Goal: Task Accomplishment & Management: Complete application form

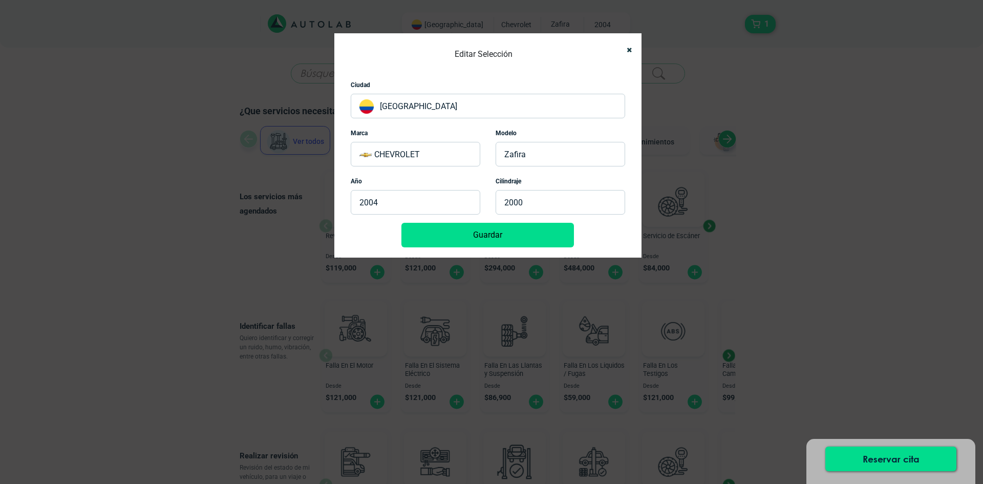
click at [524, 156] on p "ZAFIRA" at bounding box center [561, 154] width 130 height 25
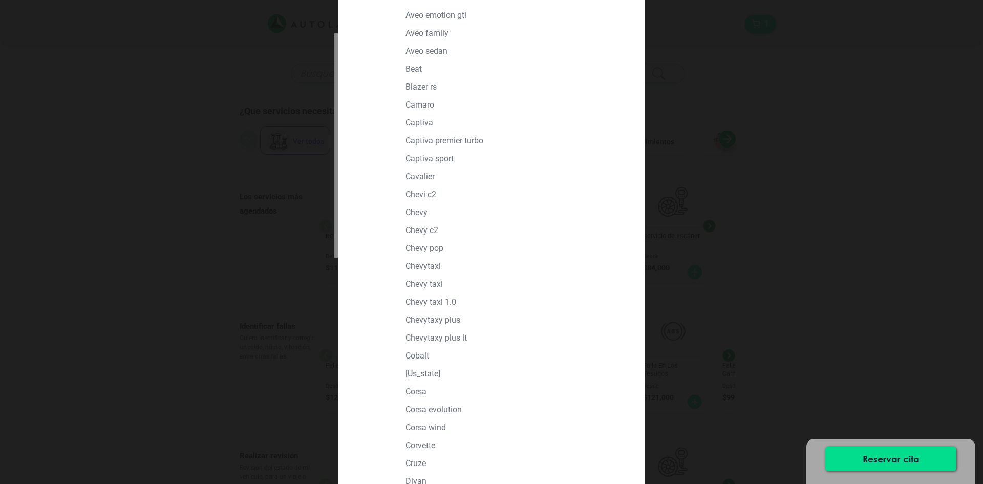
scroll to position [154, 0]
click at [428, 267] on p "CHEVYTAXI" at bounding box center [515, 266] width 219 height 10
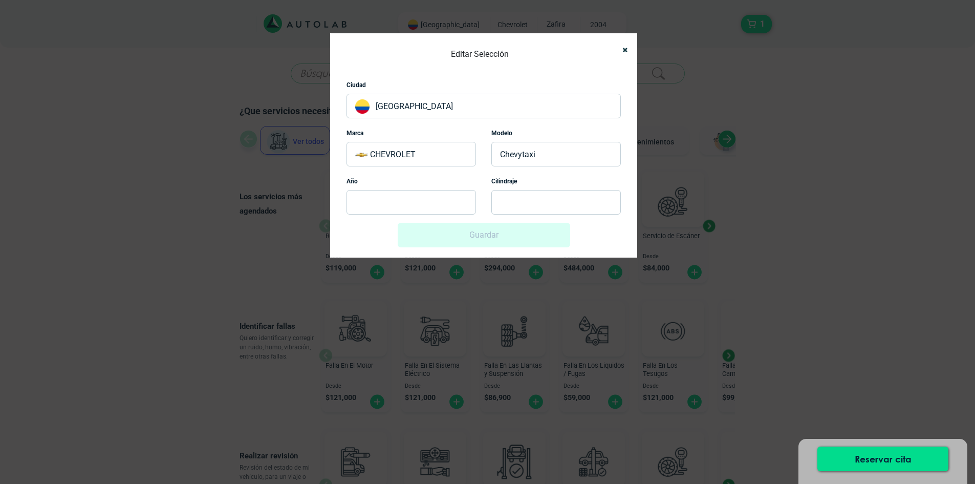
click at [434, 202] on p at bounding box center [412, 202] width 130 height 25
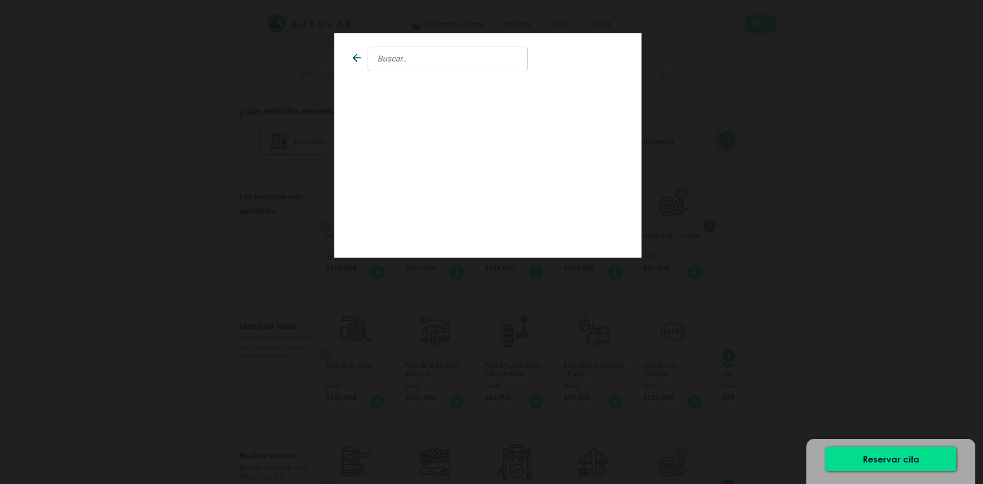
scroll to position [0, 0]
click at [355, 53] on icon at bounding box center [357, 58] width 12 height 12
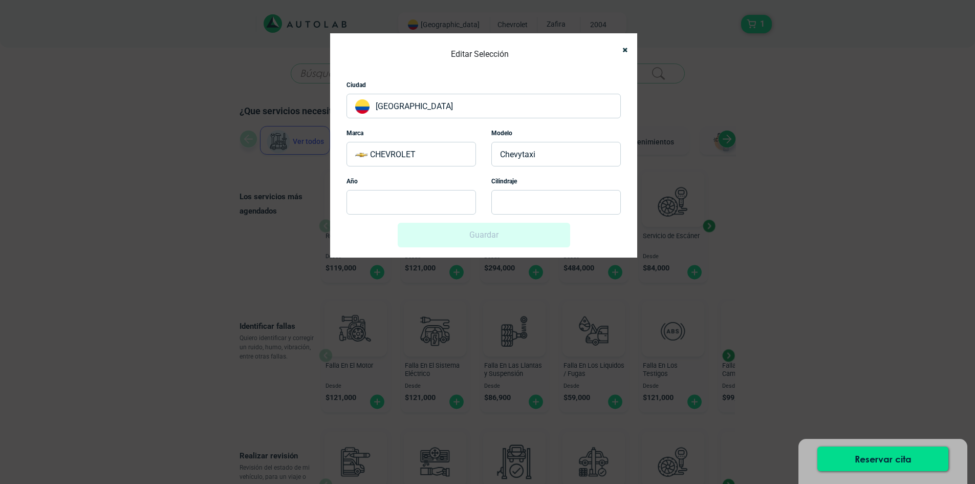
click at [540, 155] on p "CHEVYTAXI" at bounding box center [557, 154] width 130 height 25
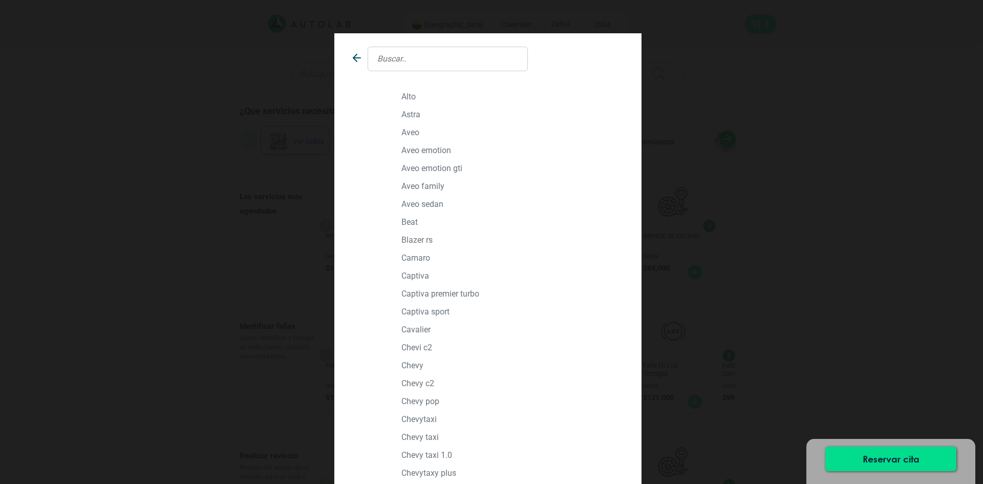
click at [395, 62] on input "text" at bounding box center [448, 59] width 160 height 25
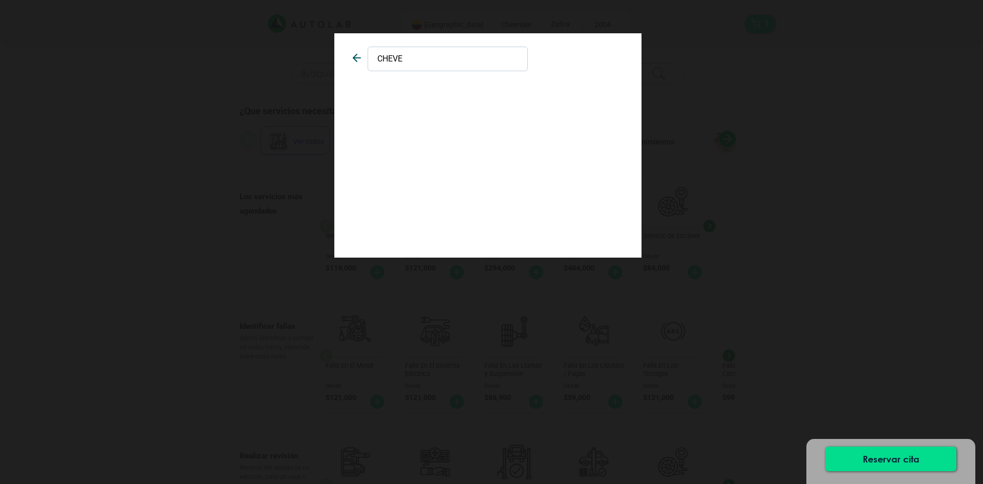
type input "CHEV"
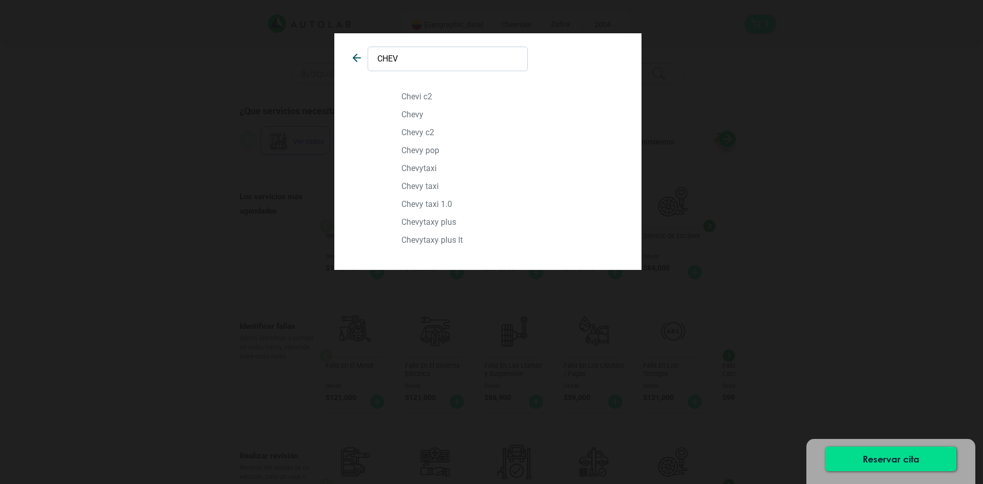
drag, startPoint x: 414, startPoint y: 65, endPoint x: 354, endPoint y: 53, distance: 61.1
click at [354, 53] on div "CHEV" at bounding box center [447, 59] width 208 height 25
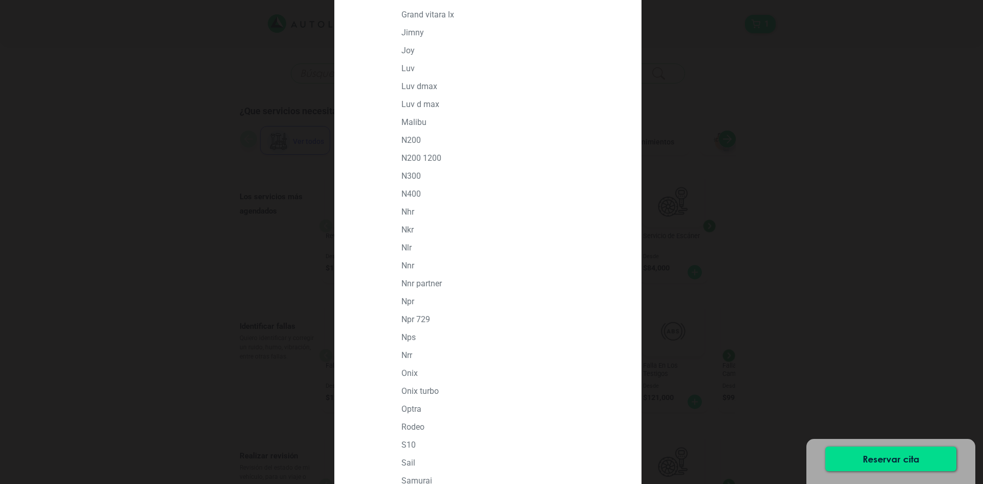
scroll to position [922, 0]
click at [417, 122] on p "N300" at bounding box center [510, 125] width 219 height 10
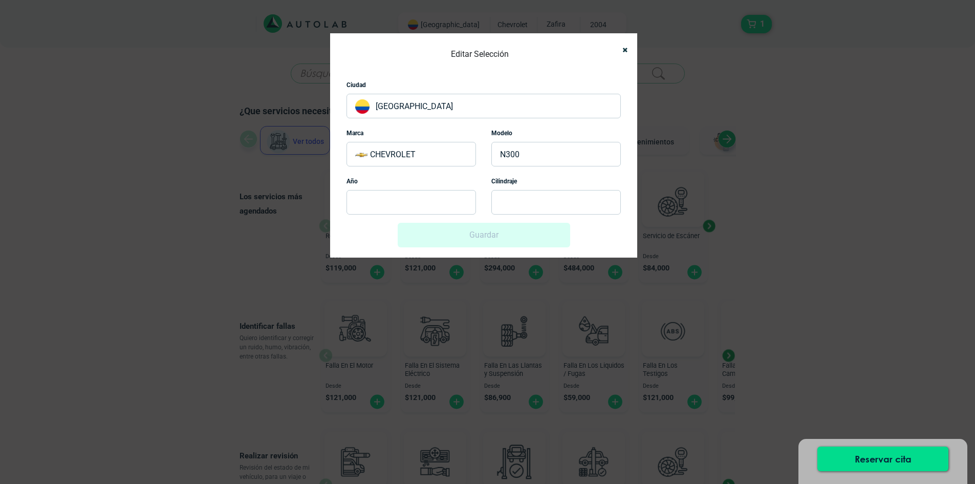
click at [504, 183] on label "Cilindraje" at bounding box center [505, 181] width 26 height 9
click at [505, 197] on p at bounding box center [557, 202] width 130 height 25
click at [450, 199] on p at bounding box center [412, 202] width 130 height 25
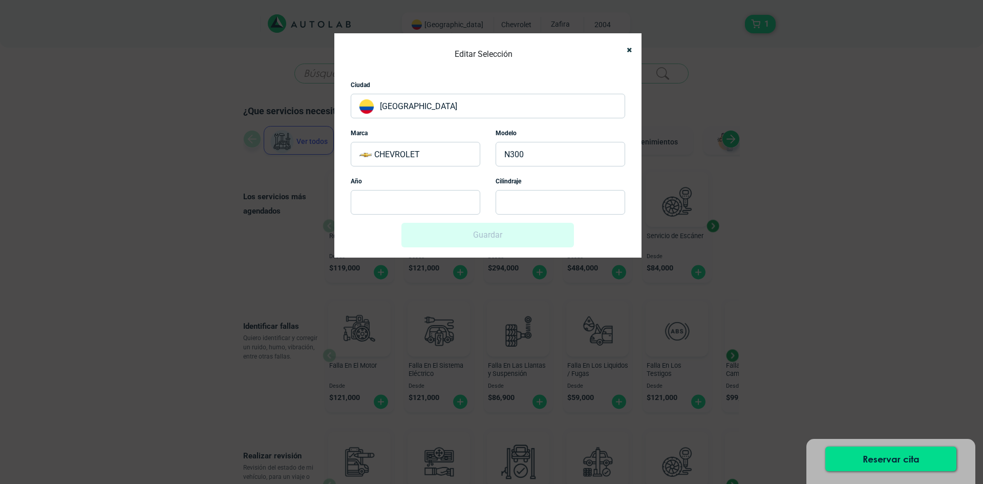
scroll to position [0, 0]
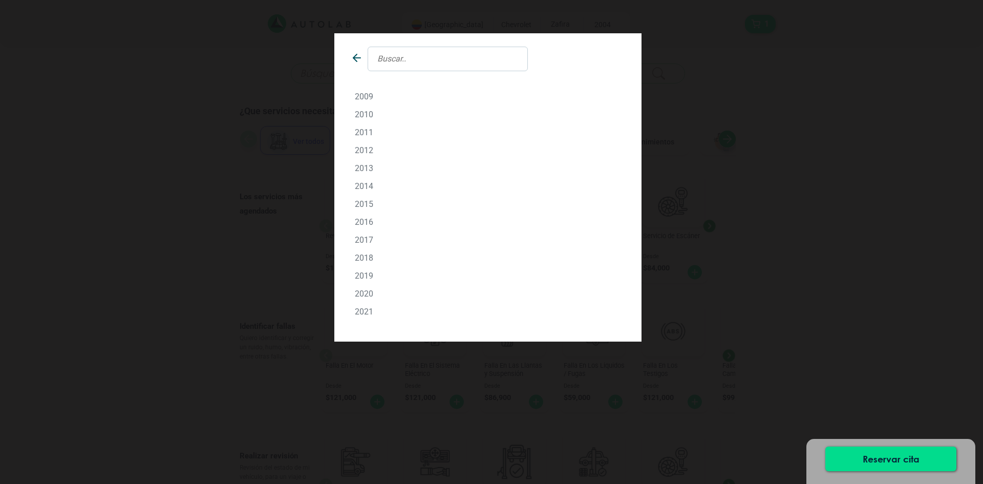
click at [365, 309] on p "2021" at bounding box center [488, 312] width 266 height 10
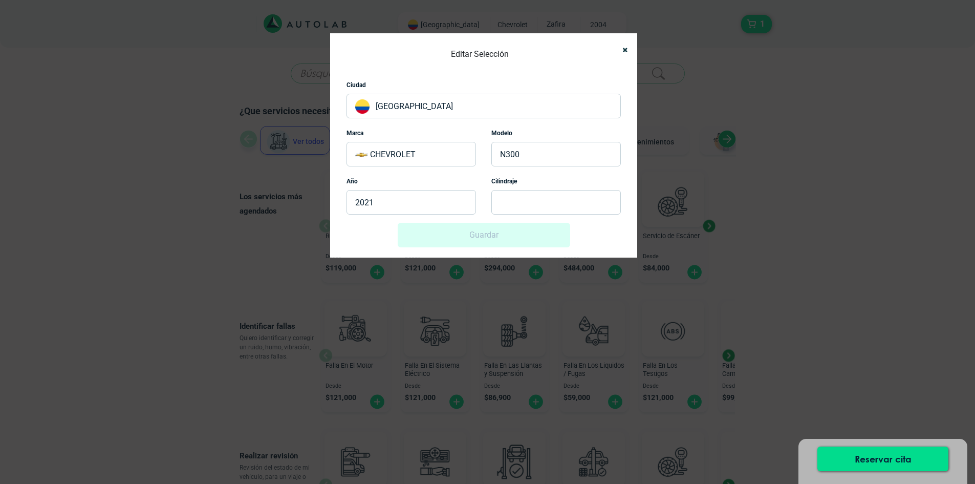
click at [426, 208] on p "2021" at bounding box center [412, 202] width 130 height 25
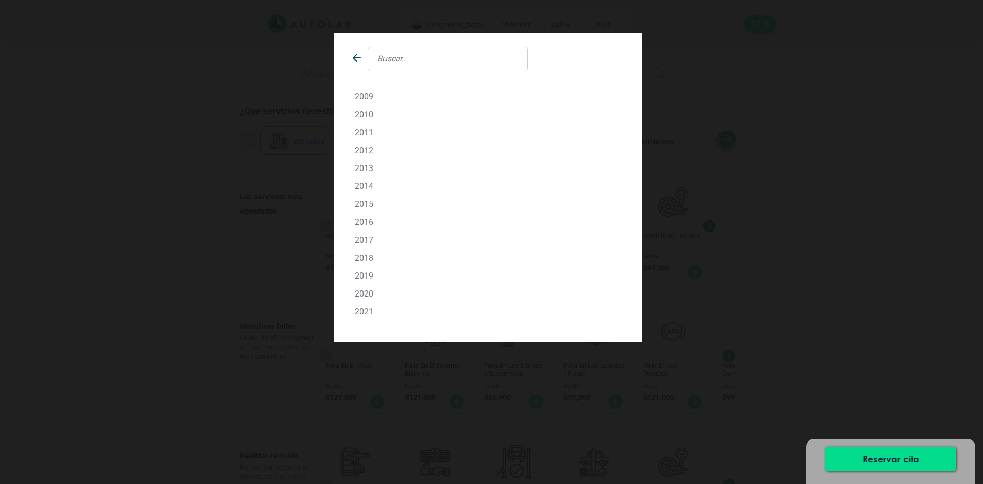
click at [367, 94] on p "2009" at bounding box center [488, 97] width 266 height 10
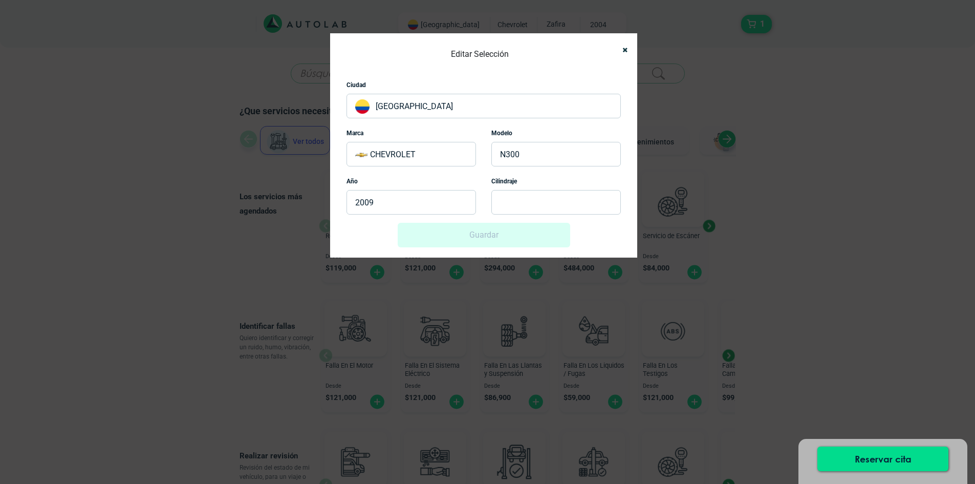
click at [528, 205] on p at bounding box center [557, 202] width 130 height 25
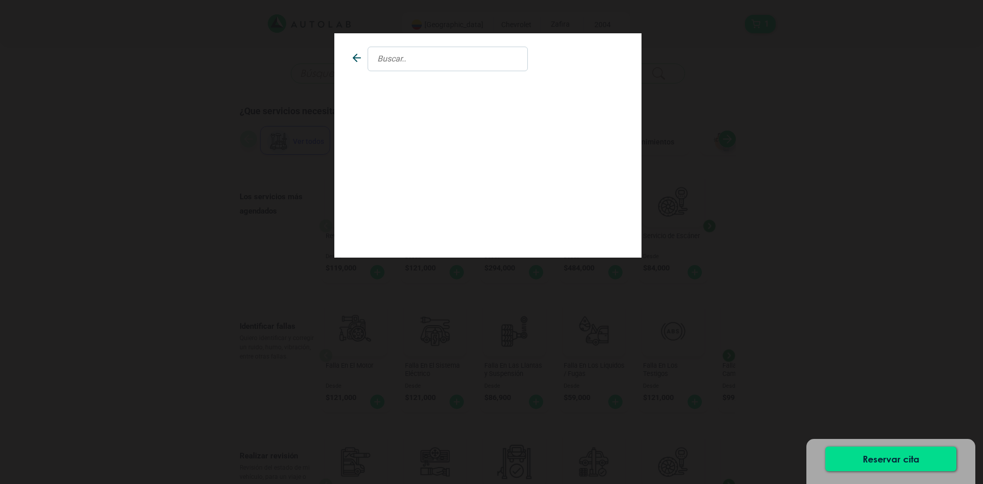
click at [411, 60] on input "text" at bounding box center [448, 59] width 160 height 25
click at [352, 55] on icon at bounding box center [357, 58] width 12 height 12
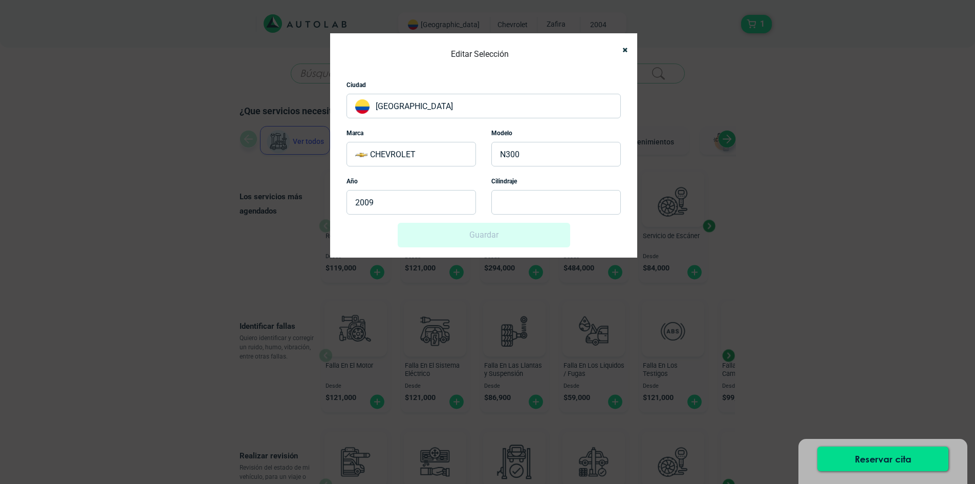
click at [498, 198] on p at bounding box center [557, 202] width 130 height 25
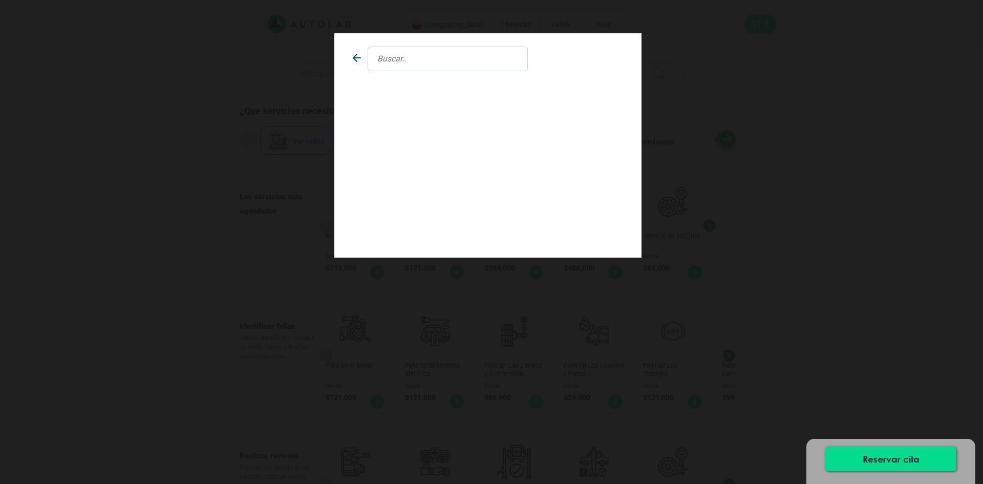
click at [462, 61] on input "text" at bounding box center [448, 59] width 160 height 25
type input "16600"
click at [751, 142] on div "16600" at bounding box center [491, 242] width 983 height 484
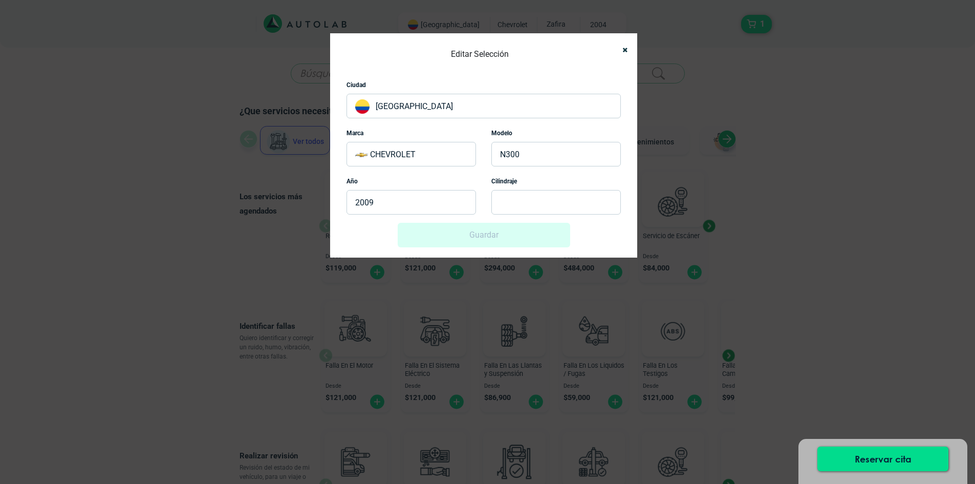
click at [502, 151] on p "N300" at bounding box center [557, 154] width 130 height 25
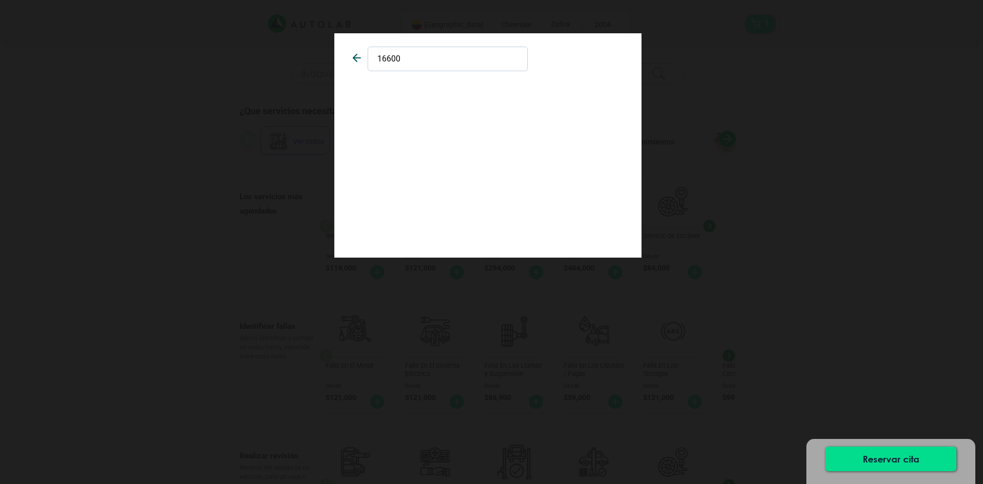
click at [352, 57] on icon at bounding box center [357, 58] width 12 height 12
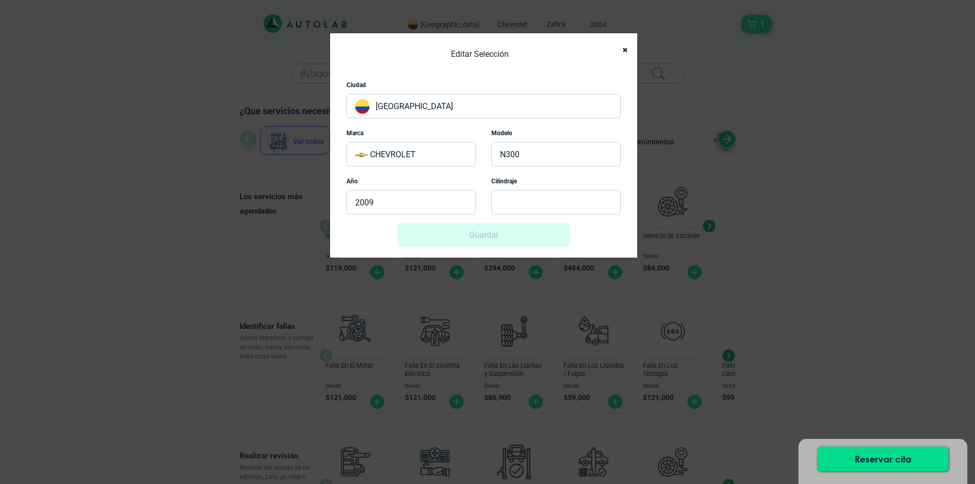
click at [525, 149] on p "N300" at bounding box center [557, 154] width 130 height 25
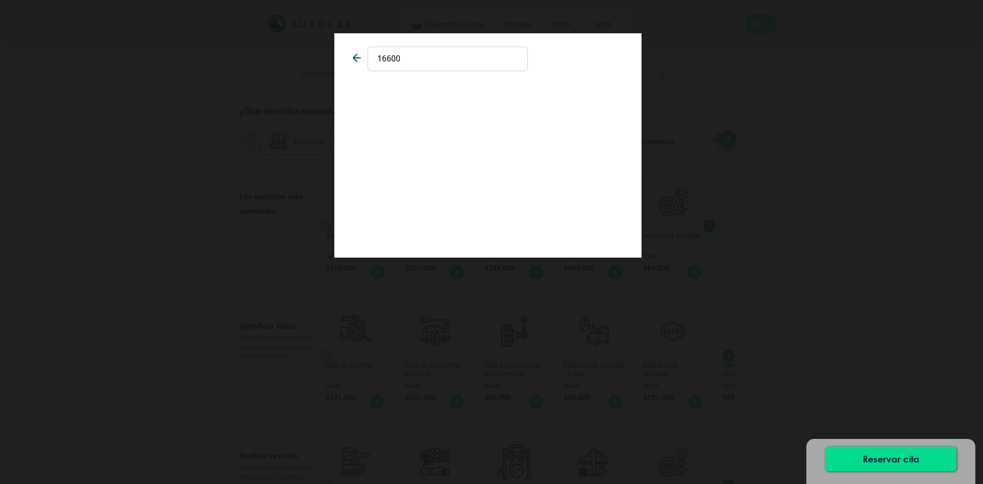
drag, startPoint x: 416, startPoint y: 54, endPoint x: 323, endPoint y: 49, distance: 93.4
click at [323, 49] on div "16600" at bounding box center [491, 242] width 983 height 484
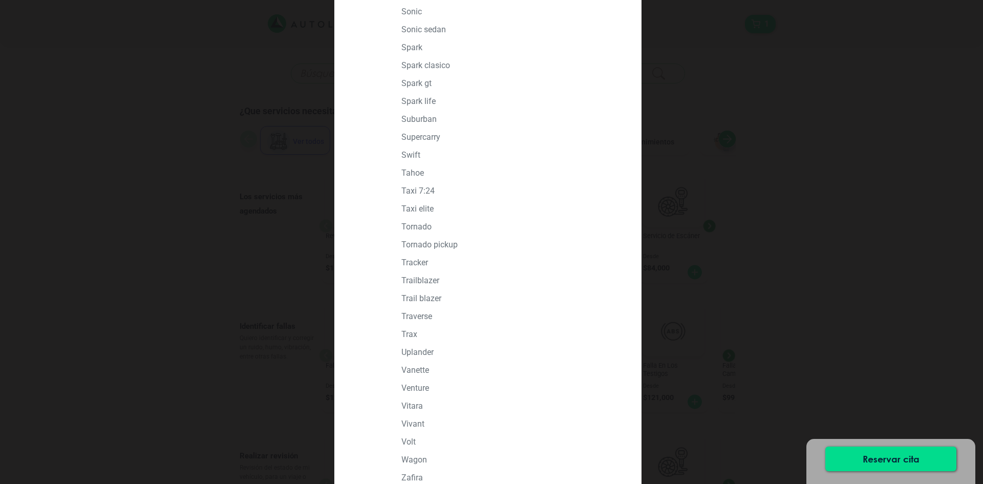
scroll to position [1417, 0]
click at [410, 403] on p "VIVANT" at bounding box center [510, 400] width 219 height 10
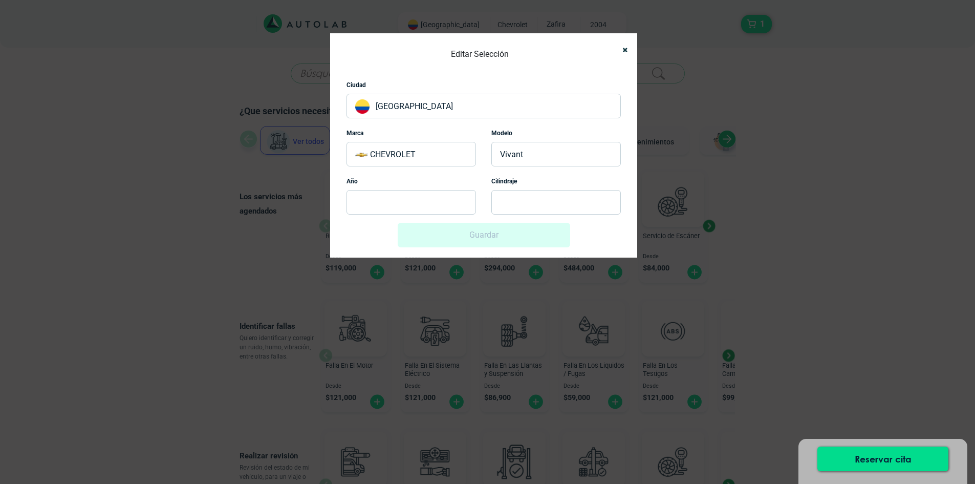
click at [440, 196] on p at bounding box center [412, 202] width 130 height 25
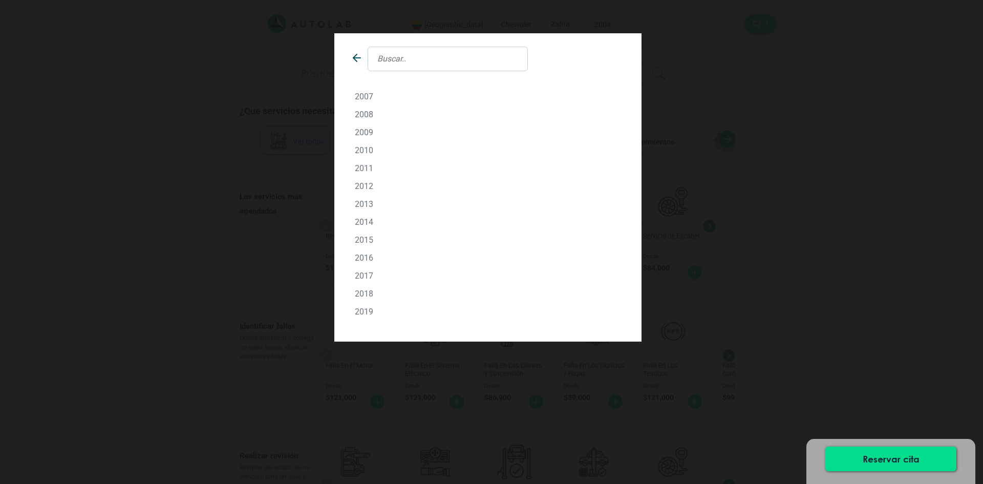
click at [367, 96] on p "2007" at bounding box center [488, 97] width 266 height 10
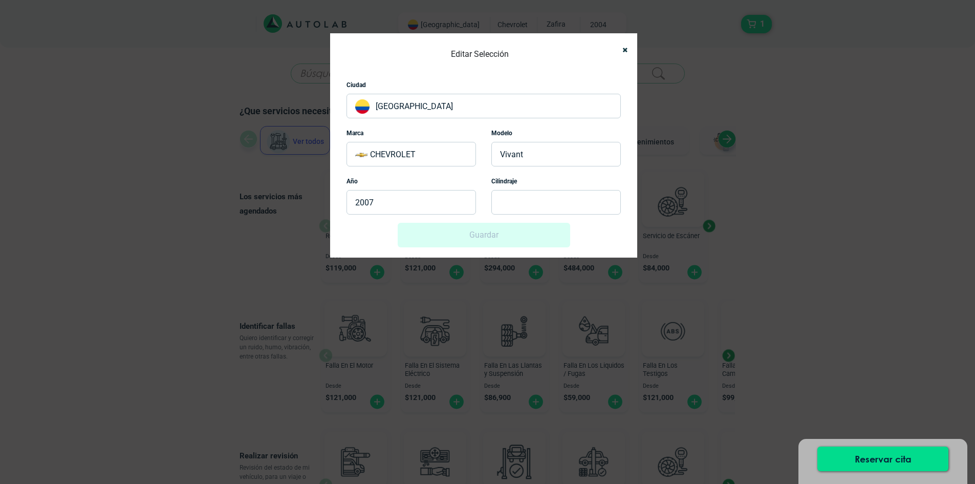
click at [530, 193] on p at bounding box center [557, 202] width 130 height 25
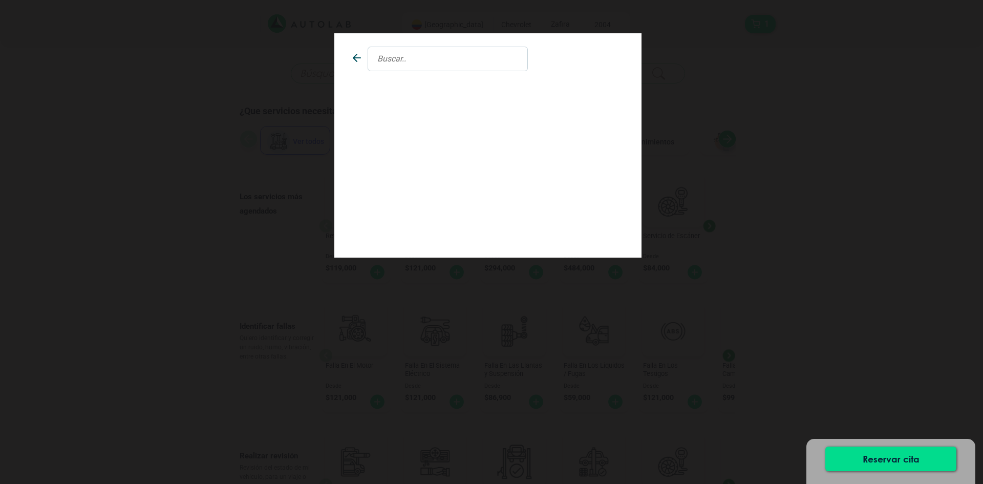
click at [528, 199] on div at bounding box center [487, 145] width 307 height 224
click at [374, 94] on p "2000" at bounding box center [488, 97] width 266 height 10
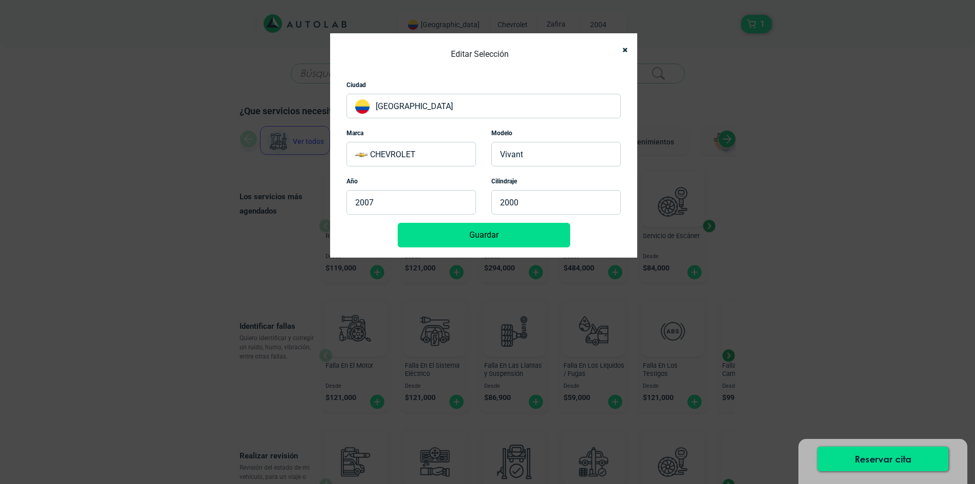
click at [498, 238] on button "Guardar" at bounding box center [484, 235] width 173 height 25
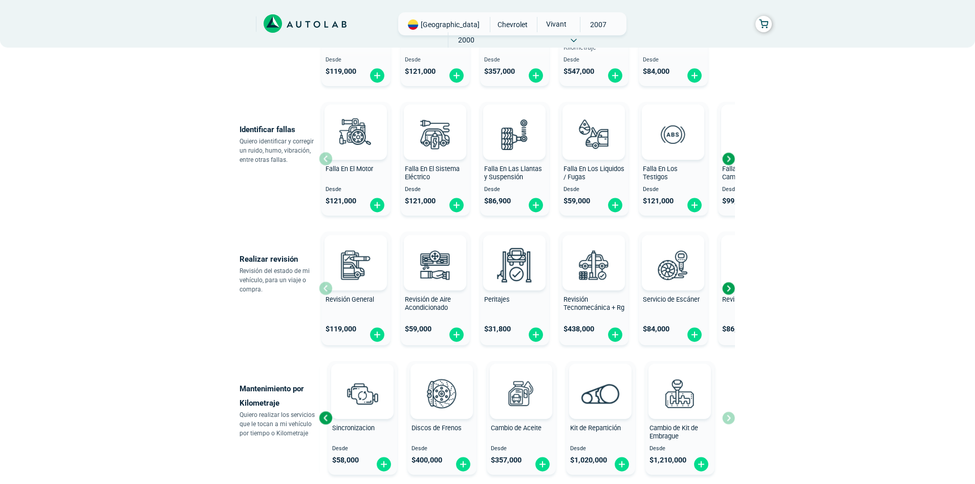
scroll to position [307, 0]
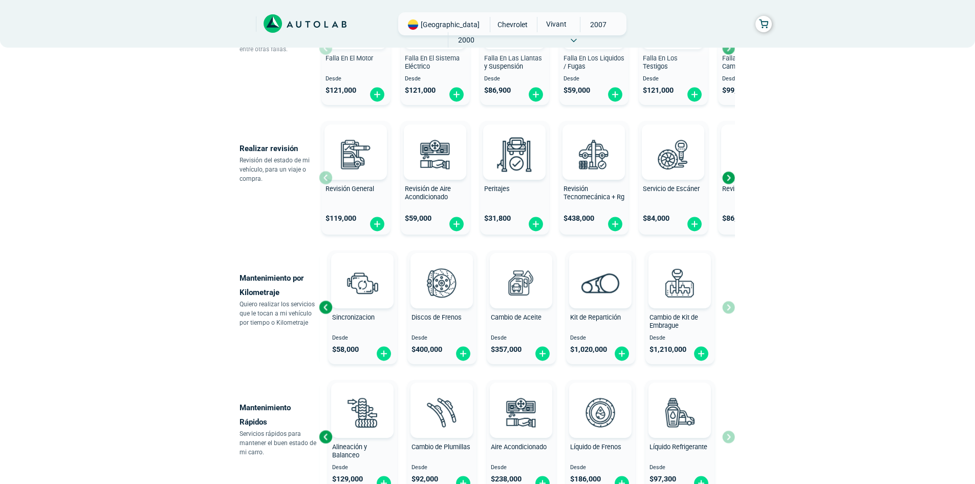
click at [727, 176] on div "Next slide" at bounding box center [728, 177] width 15 height 15
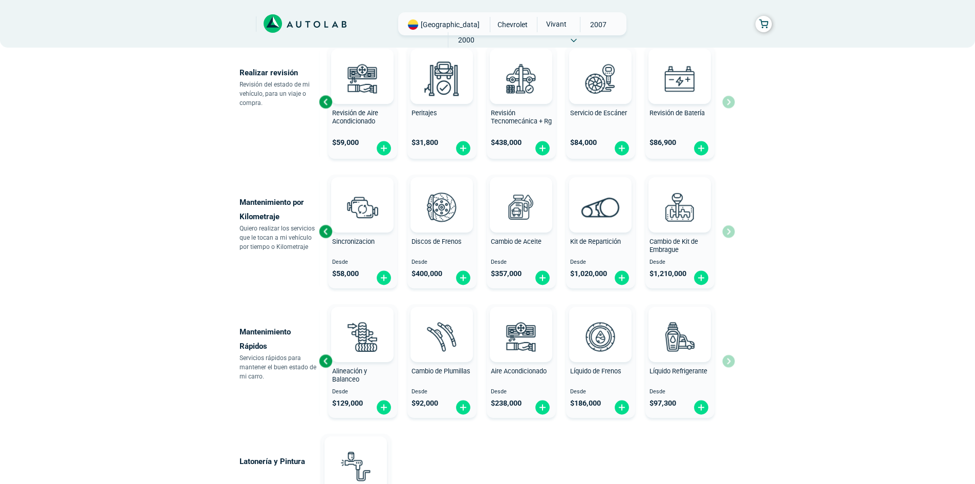
scroll to position [410, 0]
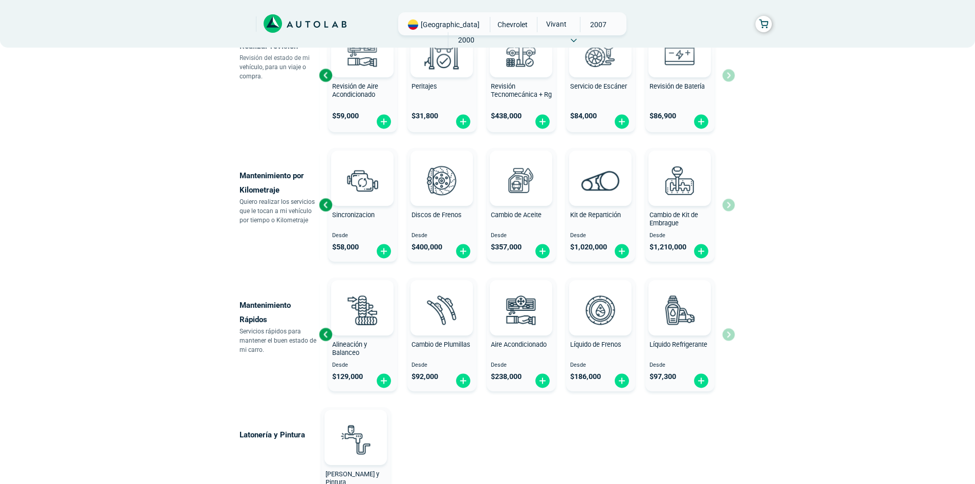
click at [732, 210] on div "Revisión por Kilometraje Desde $ 547,000 Sincronizacion Desde $ 58,000 Discos d…" at bounding box center [527, 205] width 416 height 122
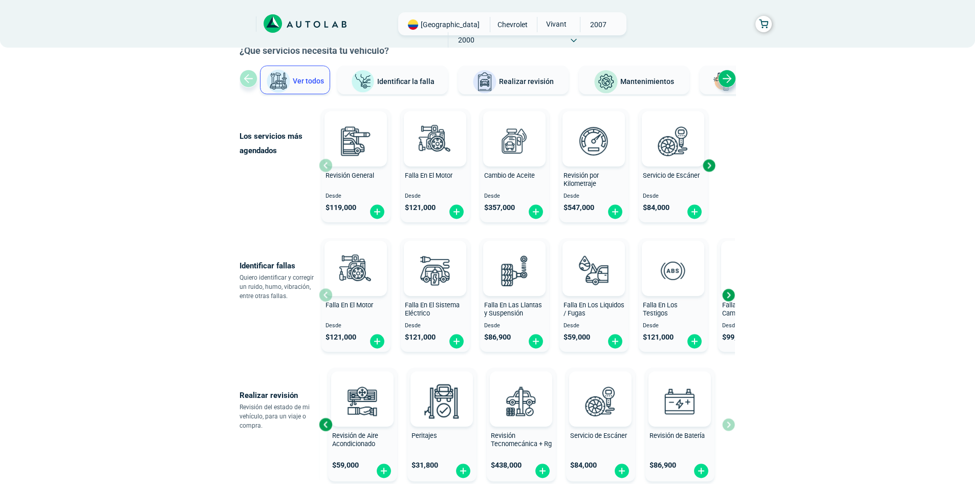
scroll to position [0, 0]
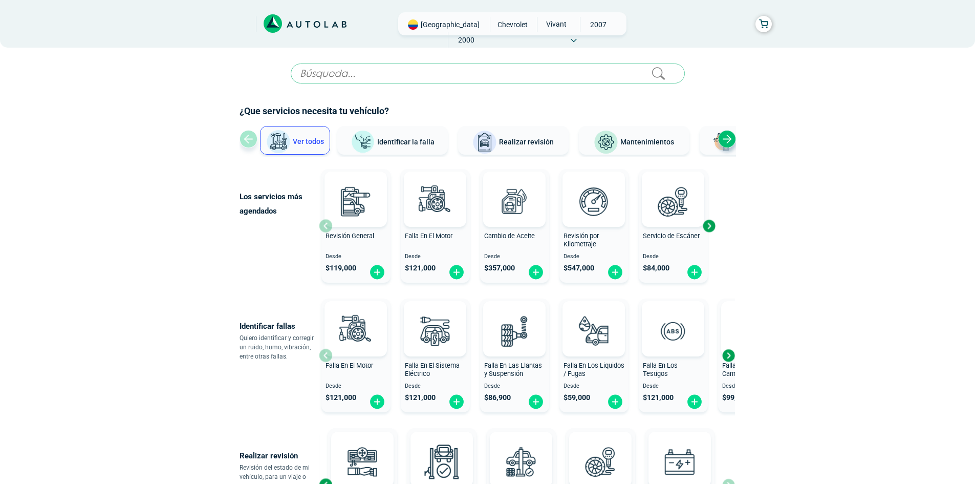
click at [633, 24] on div at bounding box center [682, 24] width 195 height 16
click at [621, 24] on div "[GEOGRAPHIC_DATA] CHEVROLET VIVANT 2007 2000" at bounding box center [512, 23] width 228 height 23
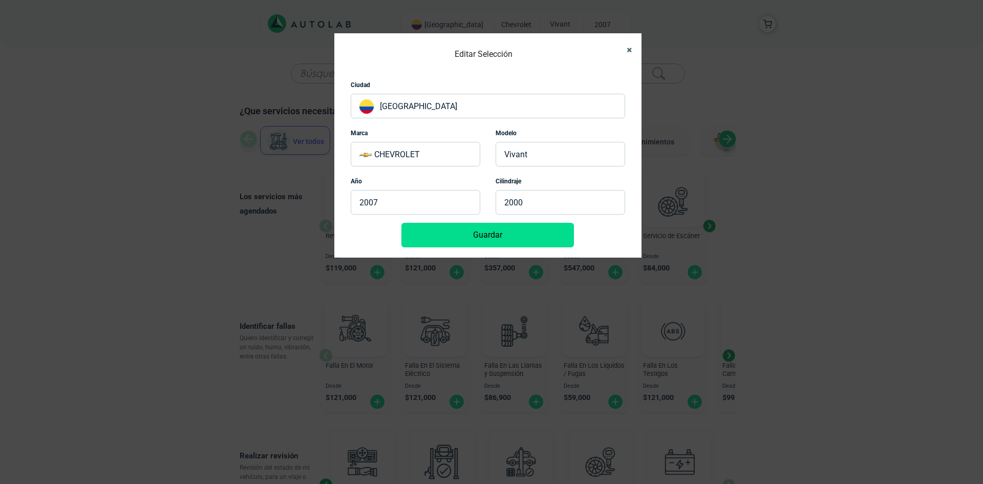
click at [631, 45] on button "Close" at bounding box center [625, 49] width 16 height 23
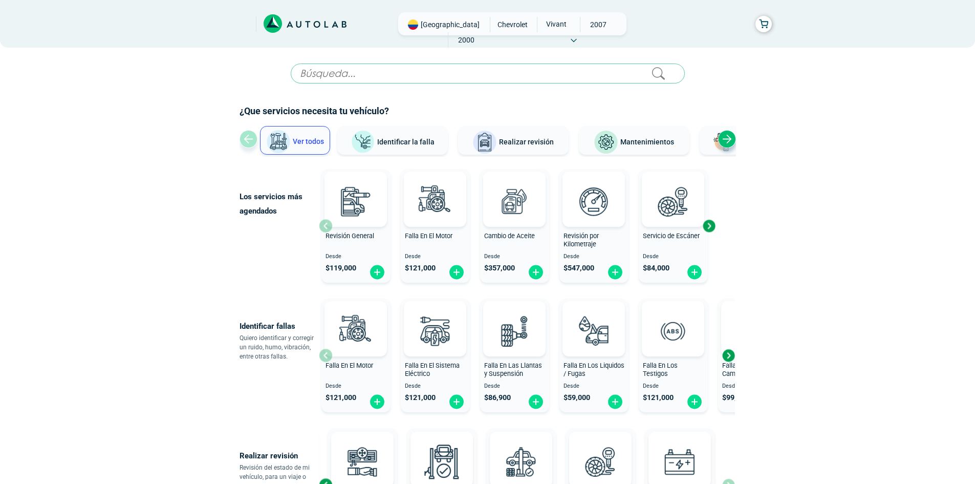
click at [293, 22] on icon at bounding box center [305, 23] width 83 height 19
